Goal: Task Accomplishment & Management: Use online tool/utility

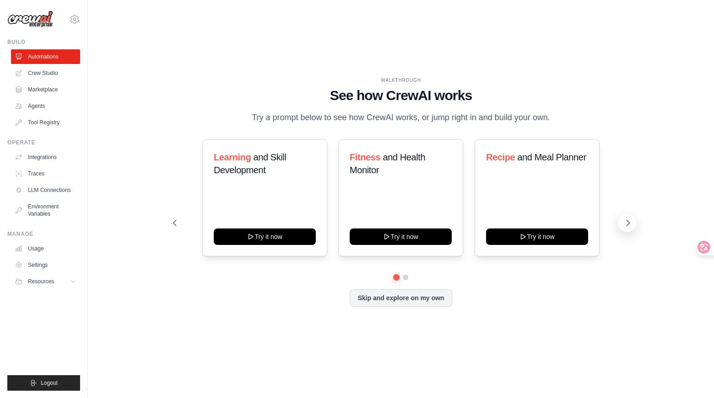
click at [629, 226] on icon at bounding box center [627, 222] width 3 height 5
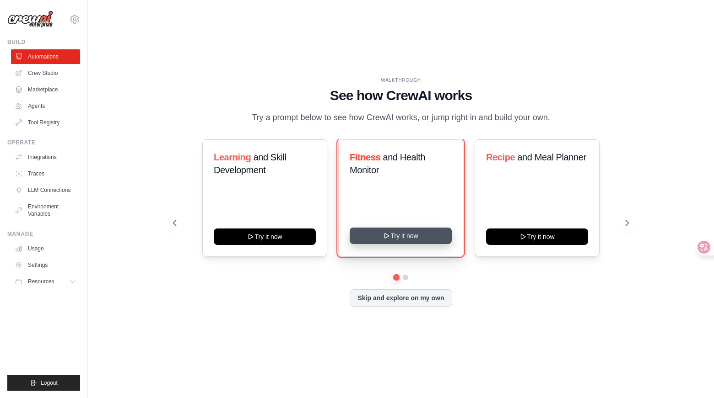
click at [425, 244] on button "Try it now" at bounding box center [401, 236] width 102 height 16
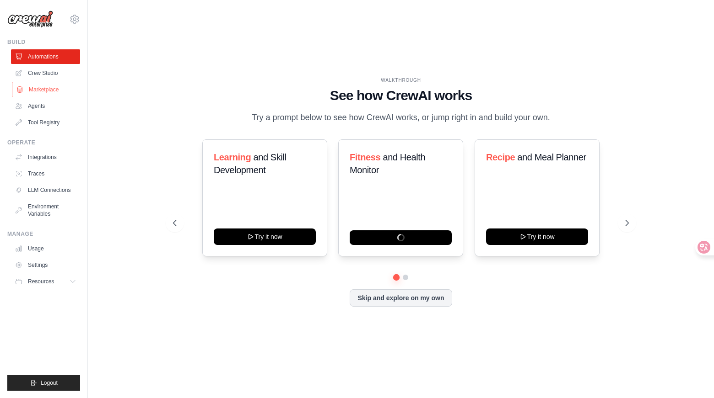
click at [41, 82] on link "Marketplace" at bounding box center [46, 89] width 69 height 15
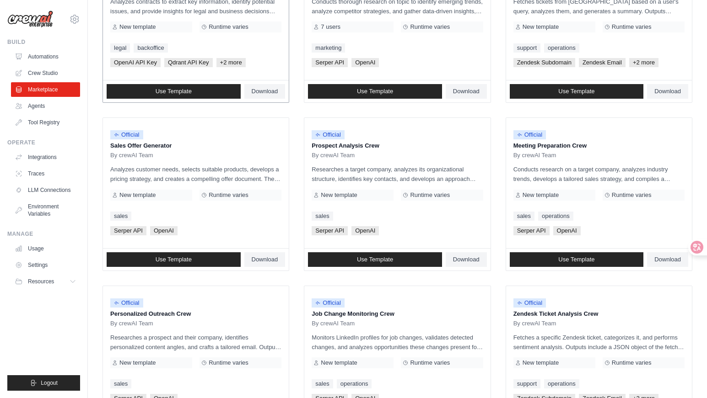
scroll to position [175, 0]
click at [43, 188] on link "LLM Connections" at bounding box center [46, 190] width 69 height 15
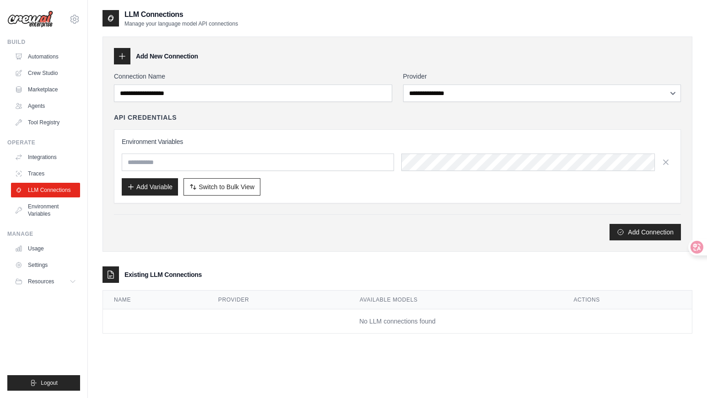
click at [138, 114] on h4 "API Credentials" at bounding box center [145, 117] width 63 height 9
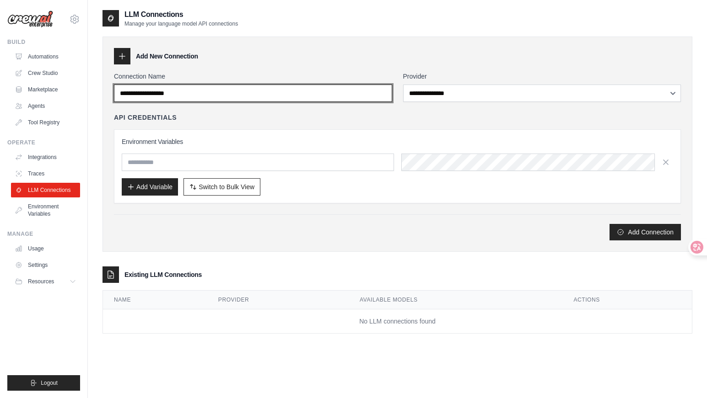
click at [173, 99] on input "Connection Name" at bounding box center [253, 93] width 278 height 17
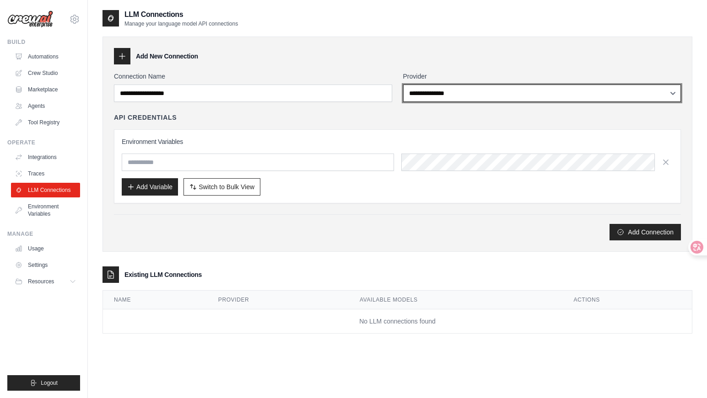
click at [469, 86] on select "**********" at bounding box center [542, 93] width 278 height 17
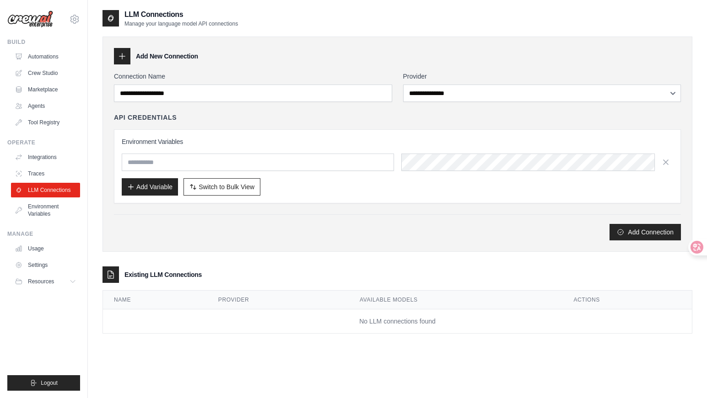
click at [364, 134] on div "Environment Variables Add Variable Switch to Bulk View Switch to Table View" at bounding box center [397, 166] width 567 height 74
click at [282, 161] on input "text" at bounding box center [258, 162] width 272 height 17
click at [294, 136] on div "Environment Variables Add Variable Switch to Bulk View Switch to Table View" at bounding box center [397, 166] width 567 height 74
click at [203, 318] on td "No LLM connections found" at bounding box center [397, 322] width 589 height 24
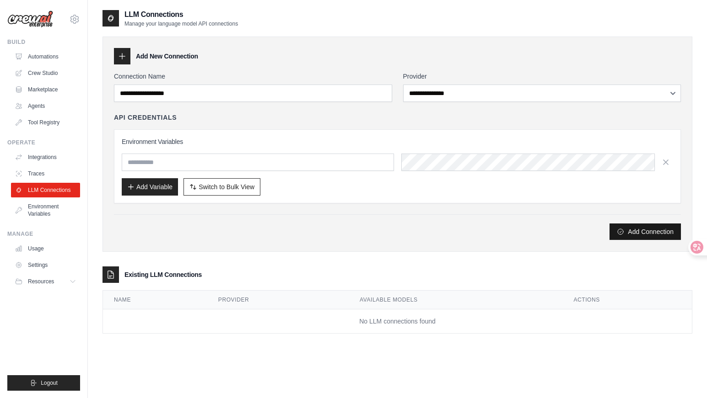
click at [629, 238] on button "Add Connection" at bounding box center [644, 232] width 71 height 16
click at [262, 53] on div "Add New Connection" at bounding box center [397, 56] width 567 height 16
click at [170, 57] on h3 "Add New Connection" at bounding box center [167, 56] width 62 height 9
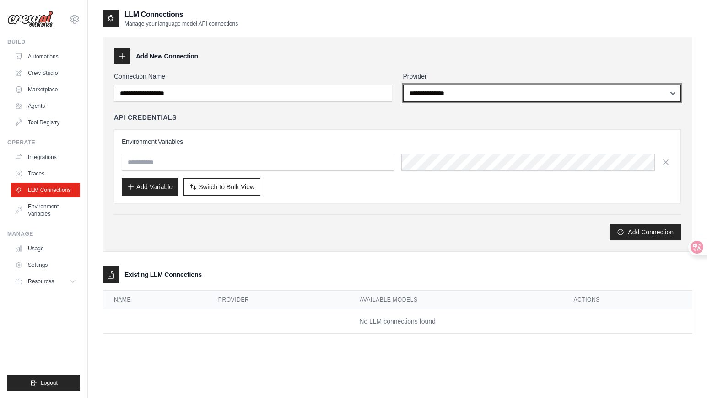
click at [477, 90] on select "**********" at bounding box center [542, 93] width 278 height 17
select select "**********"
click at [403, 85] on select "**********" at bounding box center [542, 93] width 278 height 17
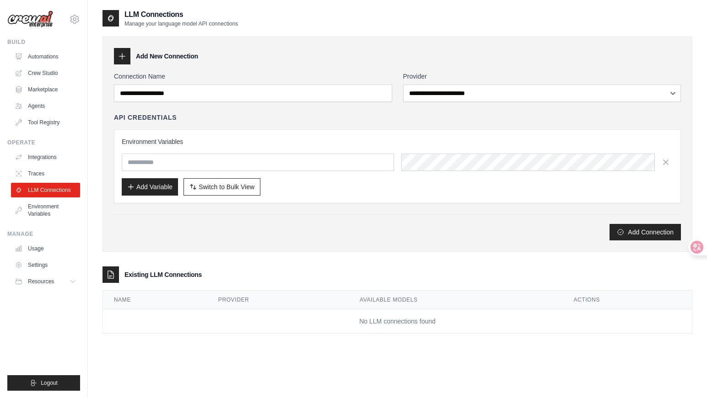
click at [456, 118] on div "API Credentials" at bounding box center [397, 117] width 567 height 9
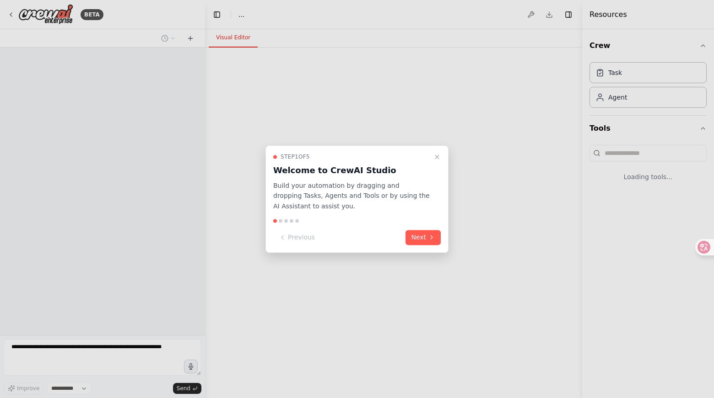
select select "****"
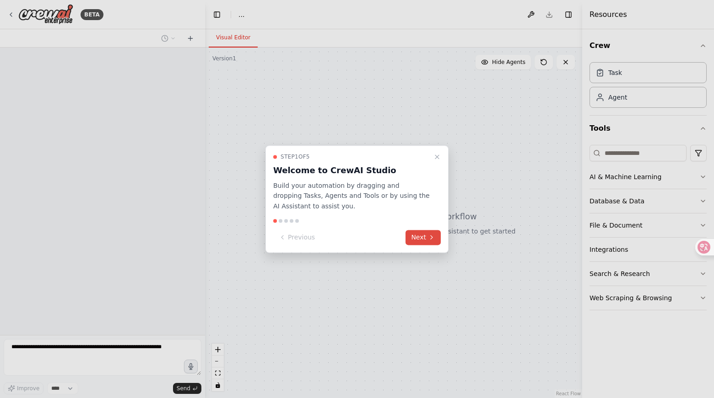
click at [427, 239] on button "Next" at bounding box center [422, 237] width 35 height 15
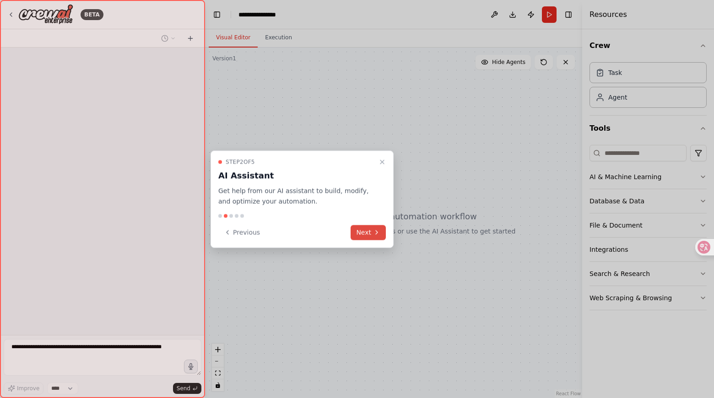
click at [370, 234] on button "Next" at bounding box center [367, 232] width 35 height 15
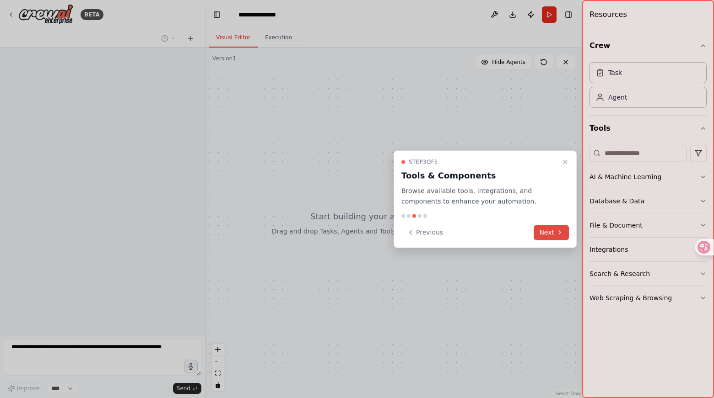
click at [556, 237] on button "Next" at bounding box center [550, 232] width 35 height 15
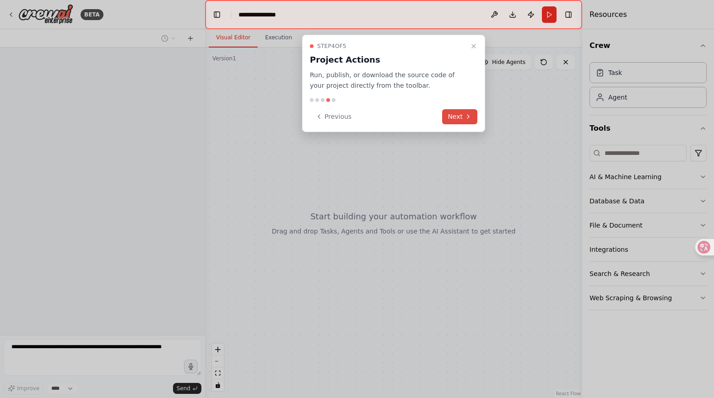
click at [467, 118] on icon at bounding box center [467, 116] width 7 height 7
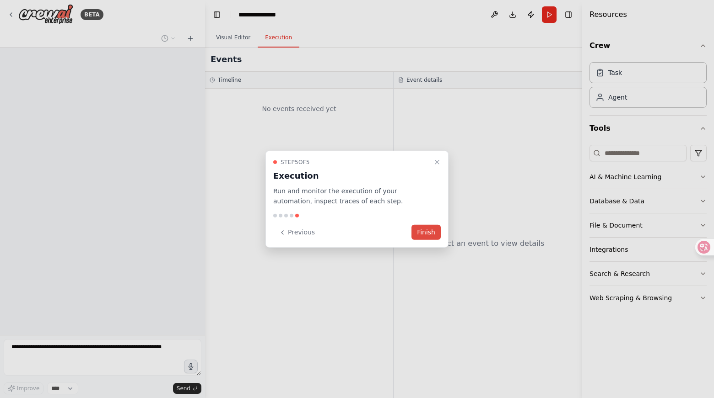
click at [425, 229] on button "Finish" at bounding box center [425, 232] width 29 height 15
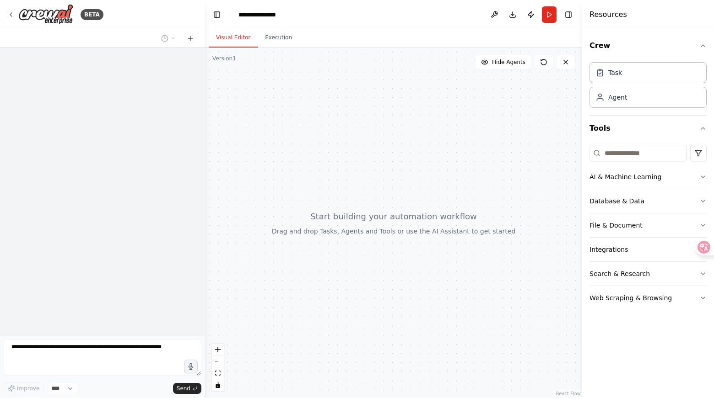
click at [111, 214] on div at bounding box center [102, 192] width 205 height 288
click at [215, 354] on button "zoom in" at bounding box center [218, 350] width 12 height 12
click at [217, 351] on icon "zoom in" at bounding box center [217, 349] width 5 height 5
drag, startPoint x: 302, startPoint y: 287, endPoint x: 382, endPoint y: 266, distance: 83.1
click at [382, 266] on div at bounding box center [393, 223] width 377 height 351
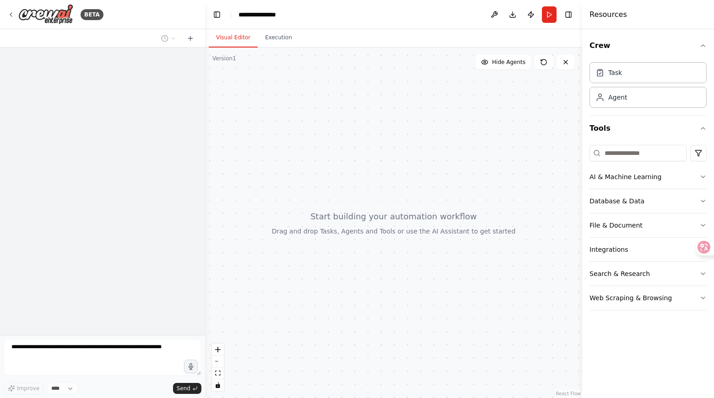
drag, startPoint x: 355, startPoint y: 145, endPoint x: 330, endPoint y: 152, distance: 26.5
click at [330, 152] on div at bounding box center [393, 223] width 377 height 351
click at [549, 67] on button at bounding box center [543, 62] width 18 height 15
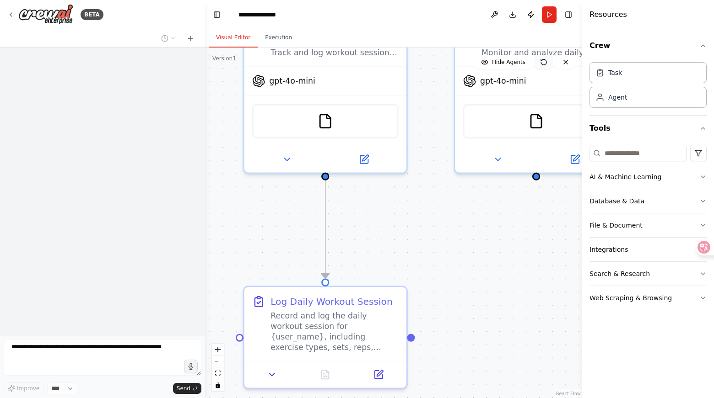
click at [549, 67] on button at bounding box center [543, 62] width 18 height 15
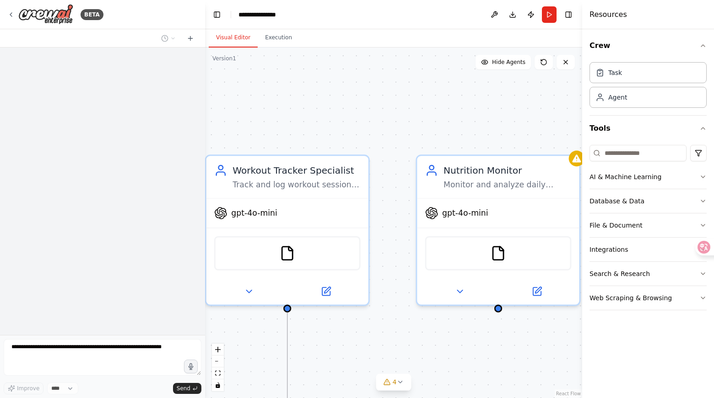
drag, startPoint x: 421, startPoint y: 214, endPoint x: 383, endPoint y: 346, distance: 137.6
click at [383, 346] on div ".deletable-edge-delete-btn { width: 20px; height: 20px; border: 0px solid #ffff…" at bounding box center [393, 223] width 377 height 351
click at [541, 68] on button at bounding box center [543, 62] width 18 height 15
click at [543, 64] on icon at bounding box center [543, 62] width 7 height 7
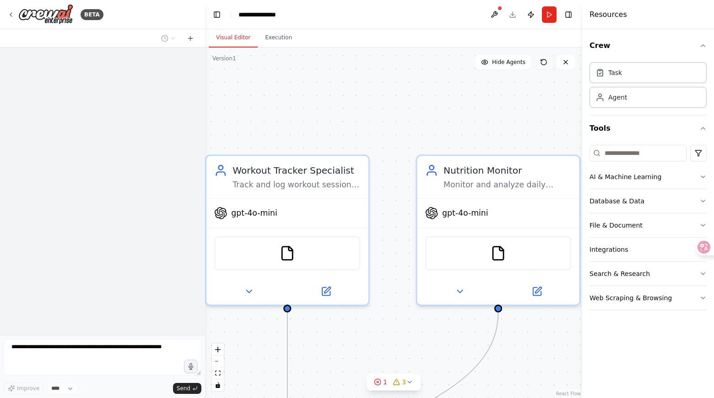
click at [543, 64] on icon at bounding box center [543, 62] width 7 height 7
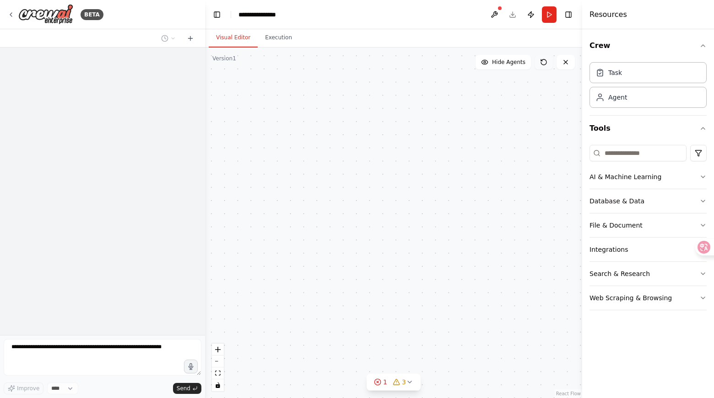
click at [543, 64] on icon at bounding box center [543, 62] width 7 height 7
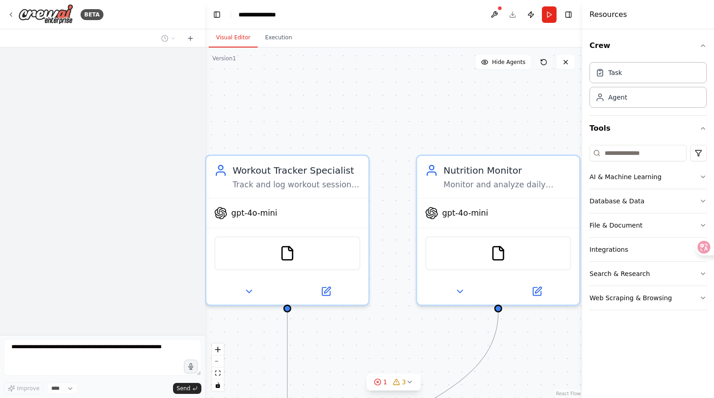
click at [543, 64] on icon at bounding box center [543, 62] width 7 height 7
click at [126, 112] on div at bounding box center [102, 192] width 205 height 288
click at [568, 64] on icon at bounding box center [565, 62] width 7 height 7
click at [259, 68] on div ".deletable-edge-delete-btn { width: 20px; height: 20px; border: 0px solid #ffff…" at bounding box center [393, 223] width 377 height 351
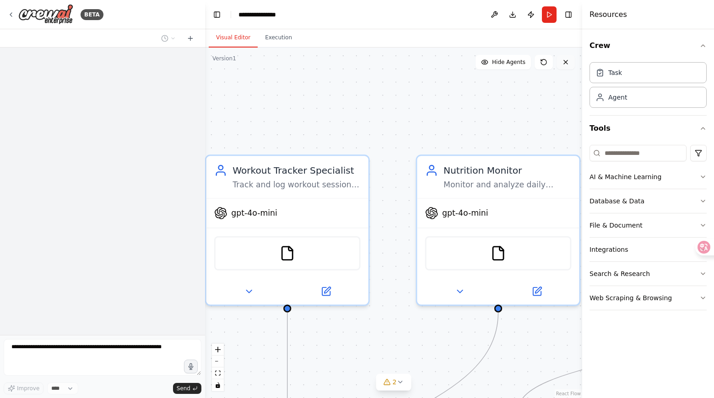
click at [562, 65] on icon at bounding box center [565, 62] width 7 height 7
click at [462, 91] on div ".deletable-edge-delete-btn { width: 20px; height: 20px; border: 0px solid #ffff…" at bounding box center [393, 223] width 377 height 351
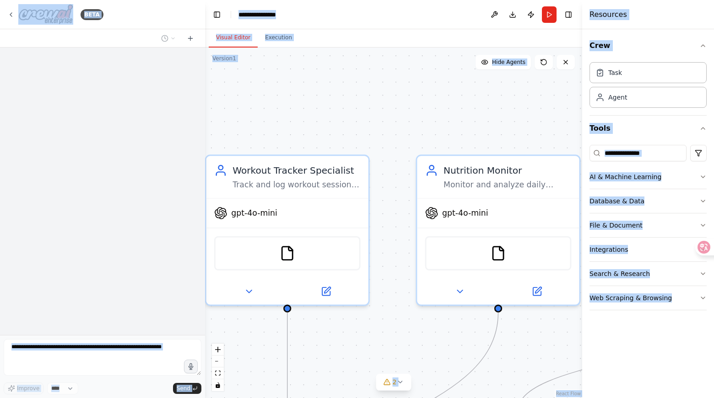
click at [462, 91] on div ".deletable-edge-delete-btn { width: 20px; height: 20px; border: 0px solid #ffff…" at bounding box center [393, 223] width 377 height 351
click at [433, 104] on div ".deletable-edge-delete-btn { width: 20px; height: 20px; border: 0px solid #ffff…" at bounding box center [393, 223] width 377 height 351
click at [484, 108] on div ".deletable-edge-delete-btn { width: 20px; height: 20px; border: 0px solid #ffff…" at bounding box center [393, 223] width 377 height 351
click at [640, 78] on div "Task" at bounding box center [647, 72] width 117 height 21
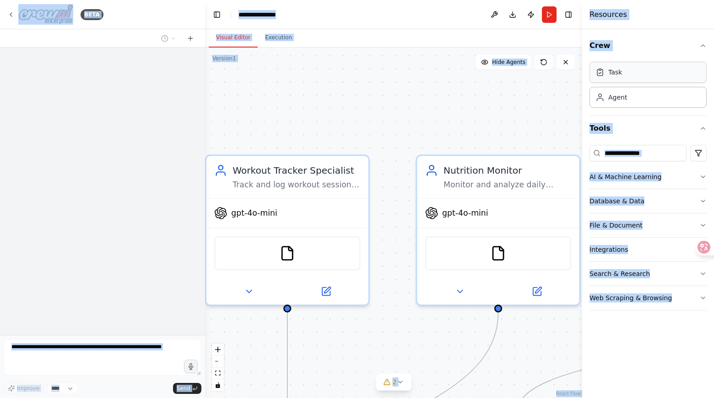
click at [656, 63] on div "Task" at bounding box center [647, 72] width 117 height 21
click at [498, 112] on div ".deletable-edge-delete-btn { width: 20px; height: 20px; border: 0px solid #ffff…" at bounding box center [393, 223] width 377 height 351
click at [400, 92] on div ".deletable-edge-delete-btn { width: 20px; height: 20px; border: 0px solid #ffff…" at bounding box center [393, 223] width 377 height 351
click at [96, 143] on div at bounding box center [102, 192] width 205 height 288
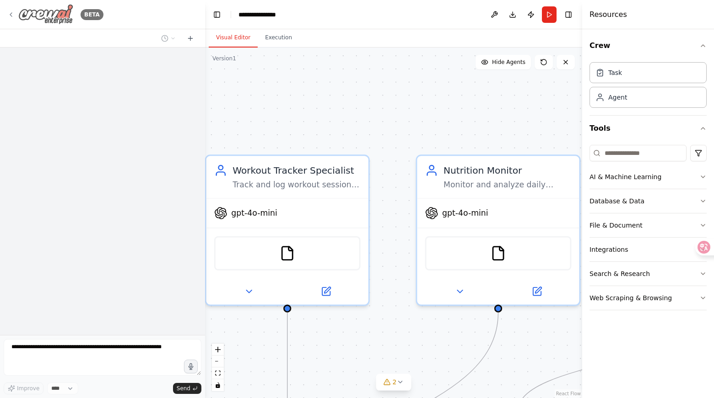
click at [39, 12] on img at bounding box center [45, 14] width 55 height 21
